Goal: Information Seeking & Learning: Learn about a topic

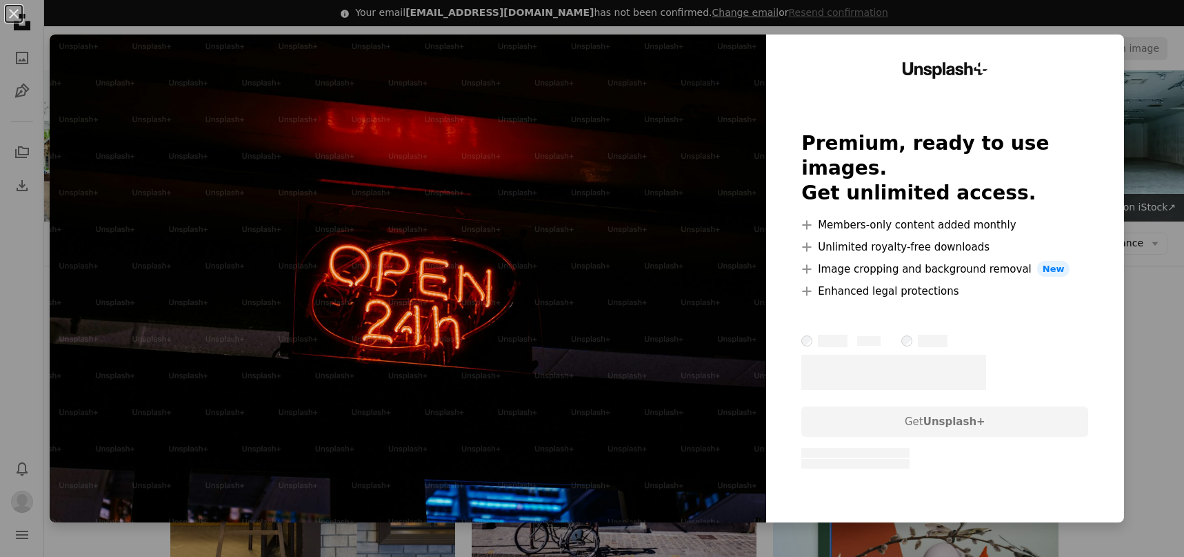
scroll to position [1104, 0]
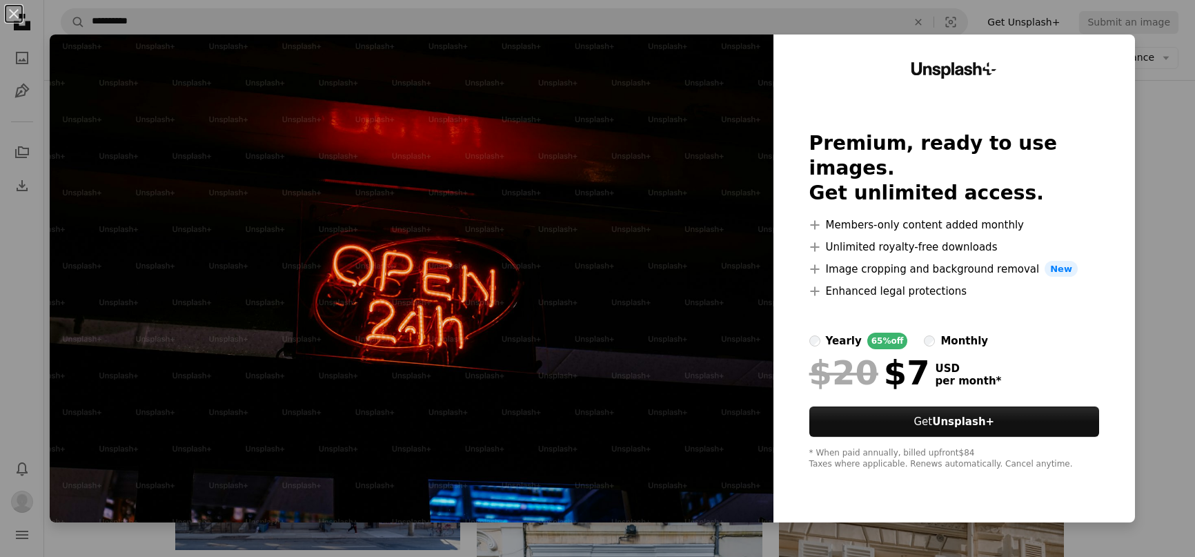
click at [1170, 212] on div "An X shape Unsplash+ Premium, ready to use images. Get unlimited access. A plus…" at bounding box center [597, 278] width 1195 height 557
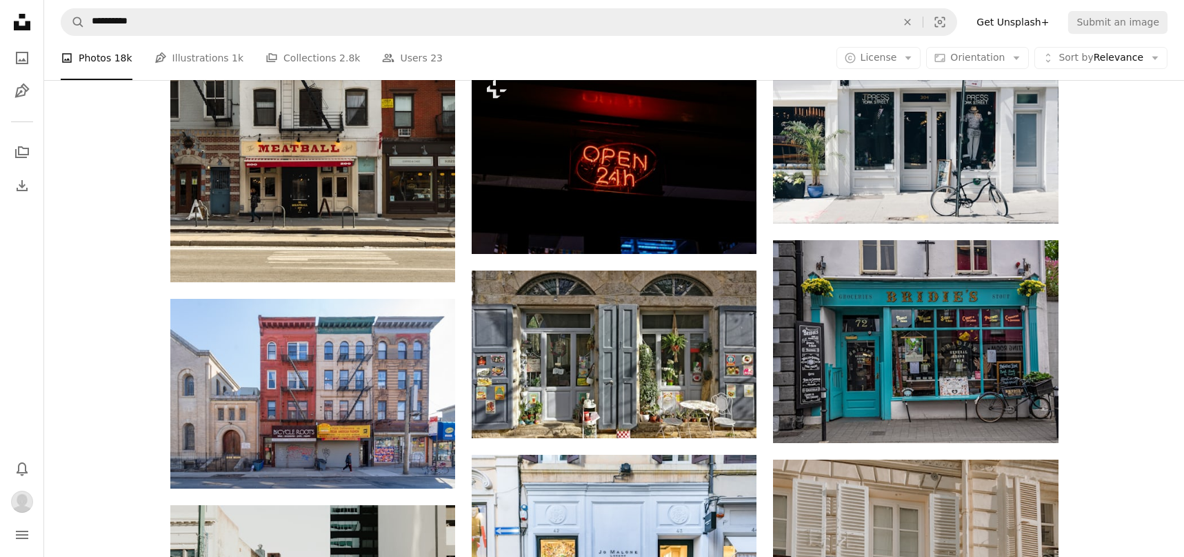
scroll to position [1242, 0]
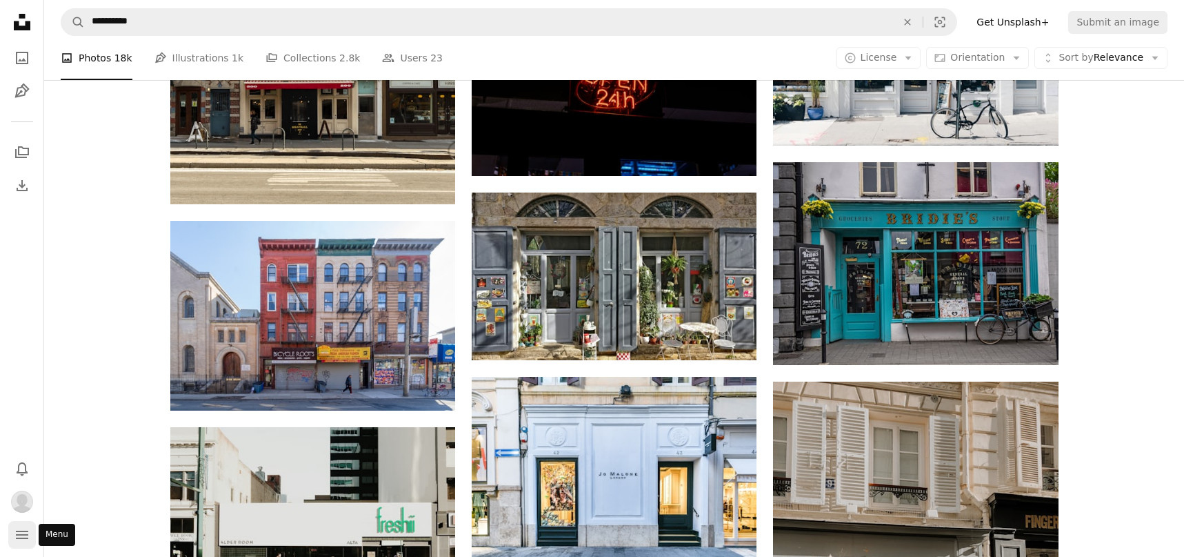
click at [16, 533] on icon "navigation menu" at bounding box center [22, 534] width 17 height 17
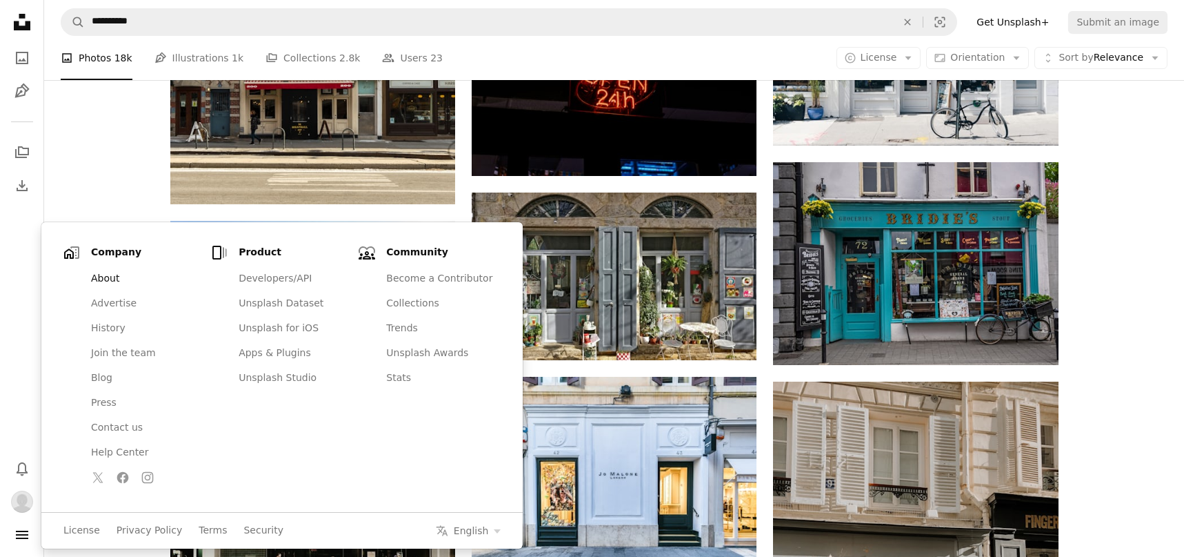
click at [101, 279] on link "About" at bounding box center [144, 278] width 123 height 25
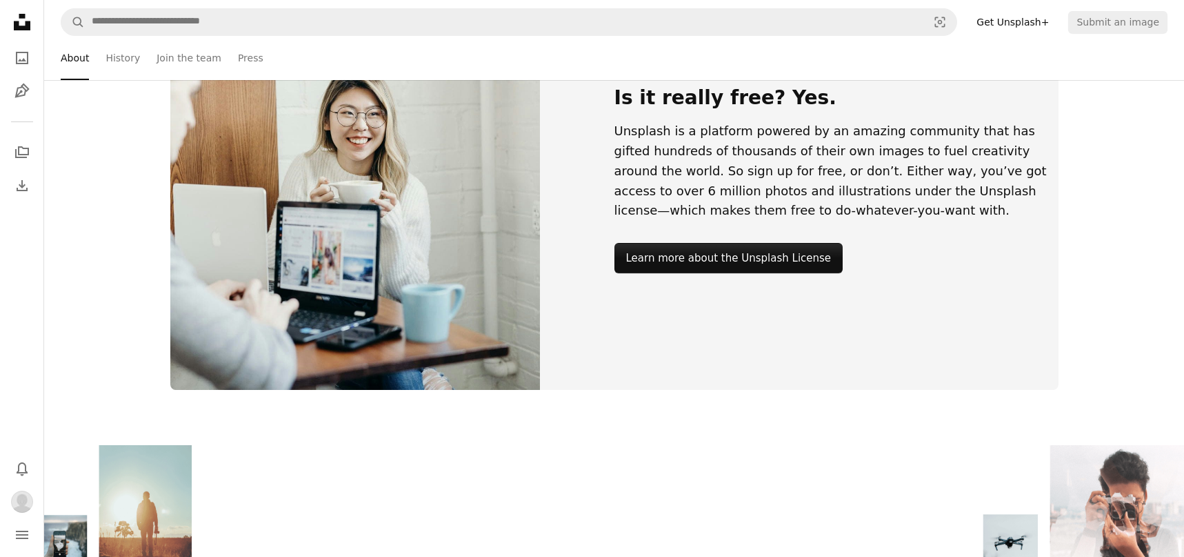
scroll to position [1507, 0]
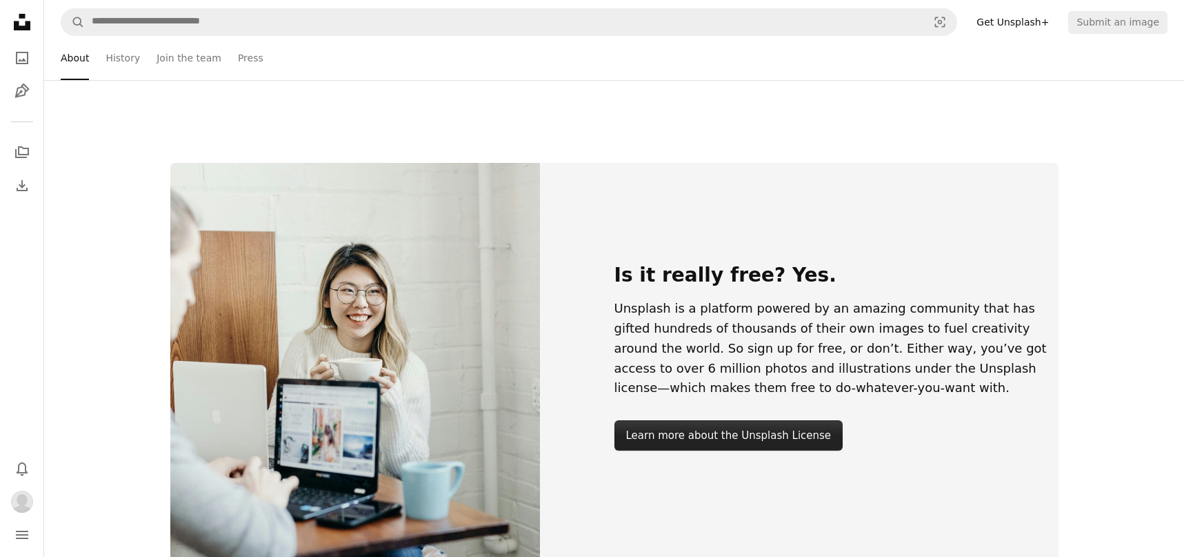
click at [747, 427] on link "Learn more about the Unsplash License" at bounding box center [729, 435] width 229 height 30
